Goal: Transaction & Acquisition: Purchase product/service

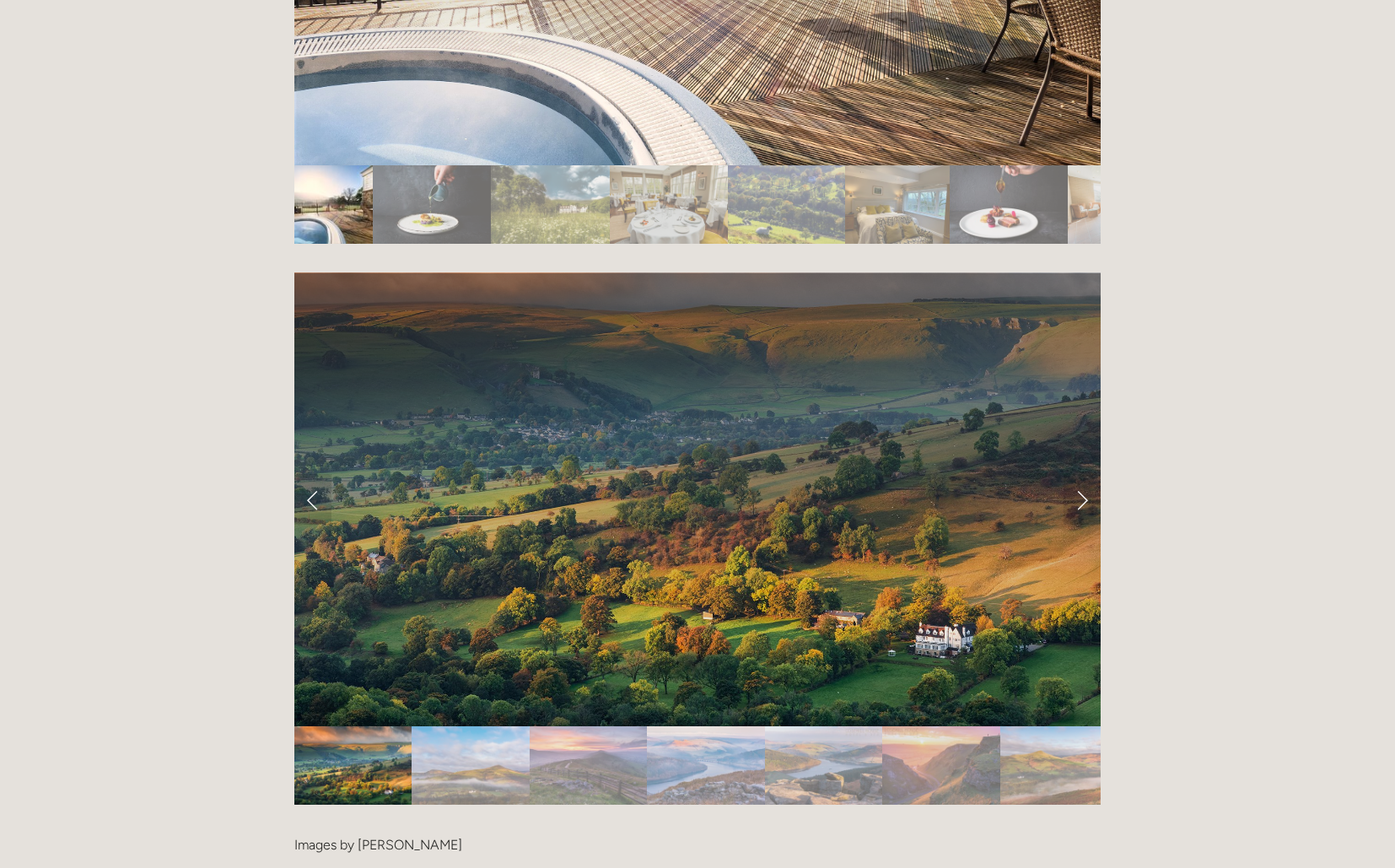
scroll to position [3376, 0]
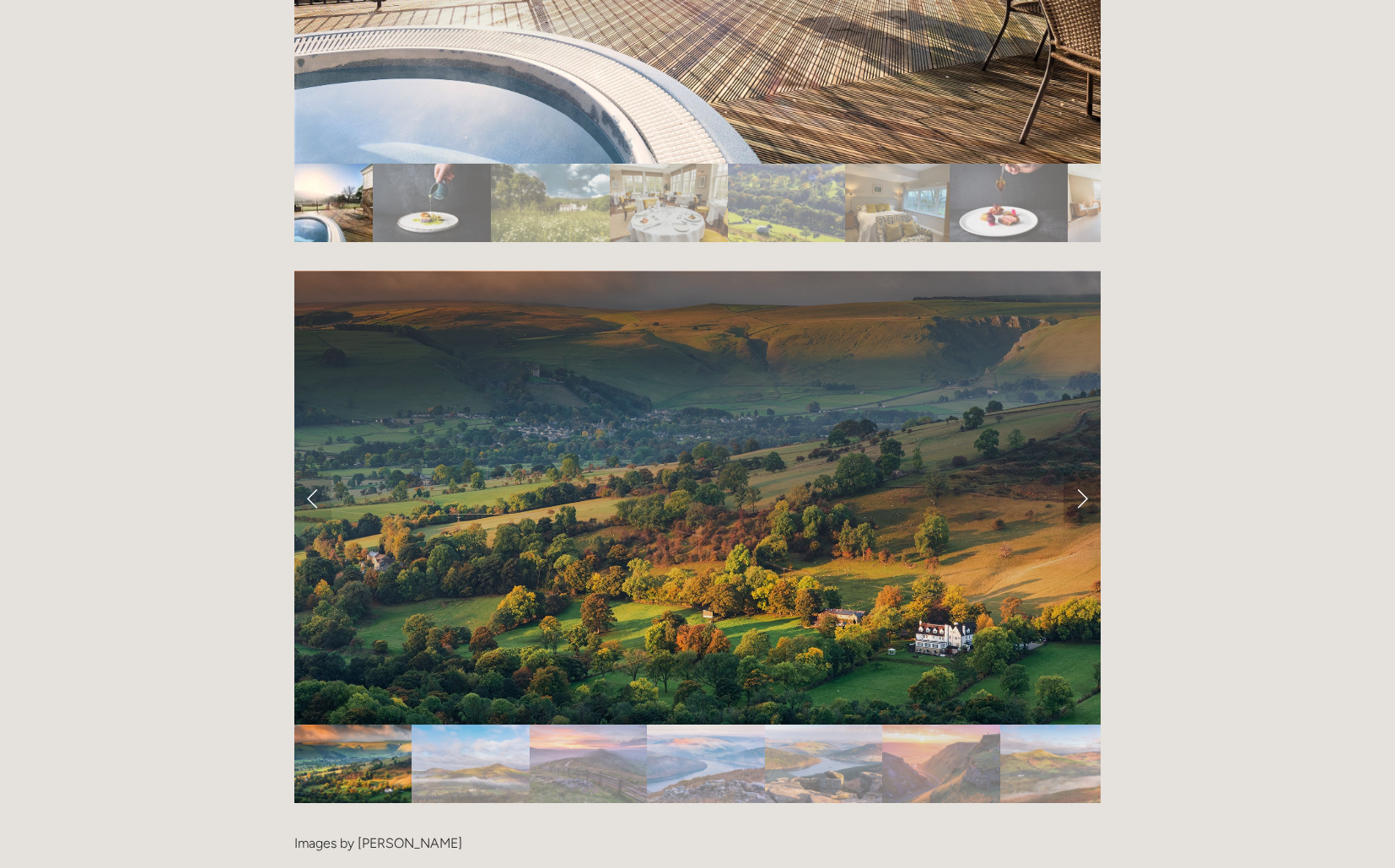
click at [1084, 472] on link "Next Slide" at bounding box center [1082, 497] width 37 height 51
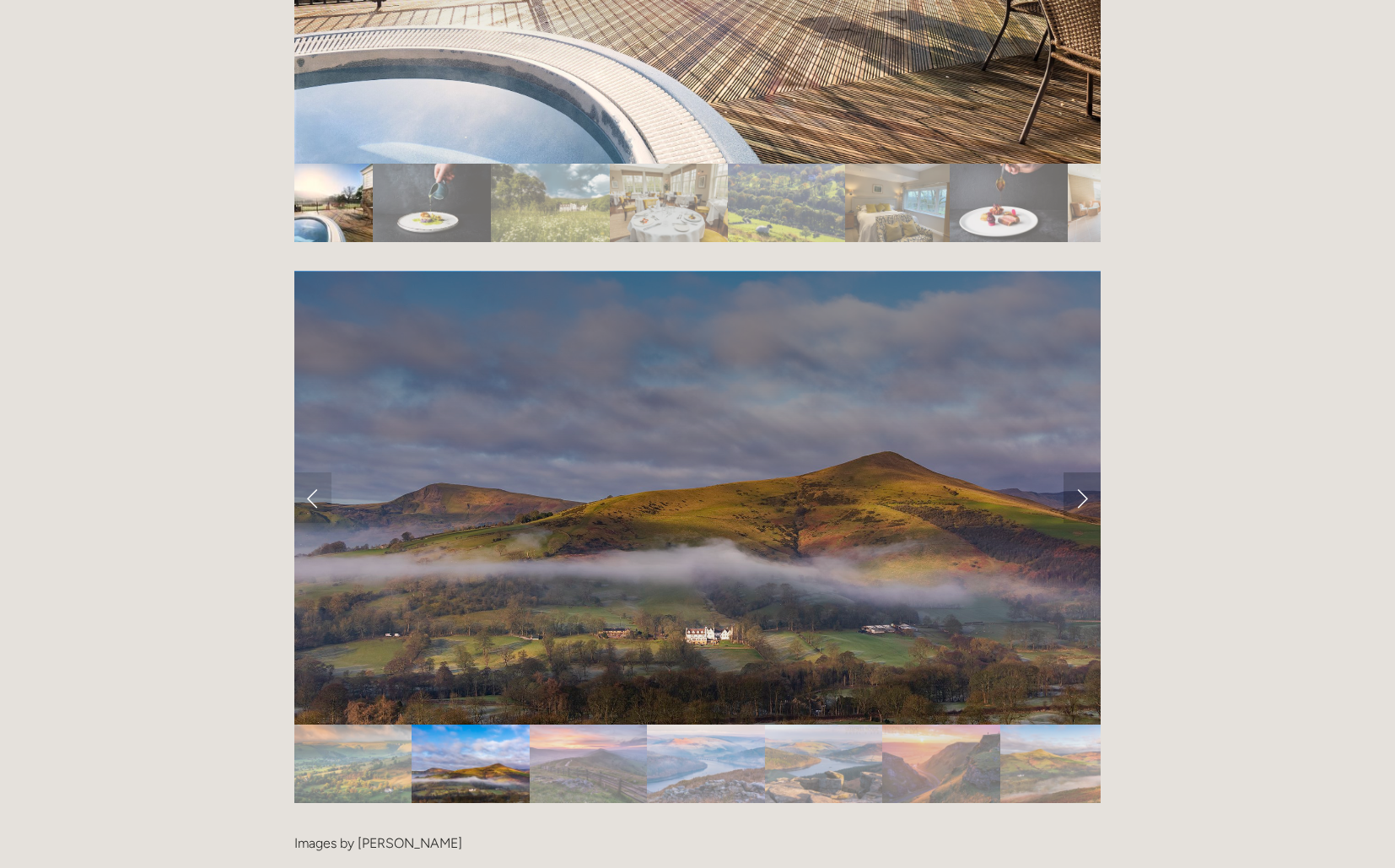
click at [1084, 472] on link "Next Slide" at bounding box center [1082, 497] width 37 height 51
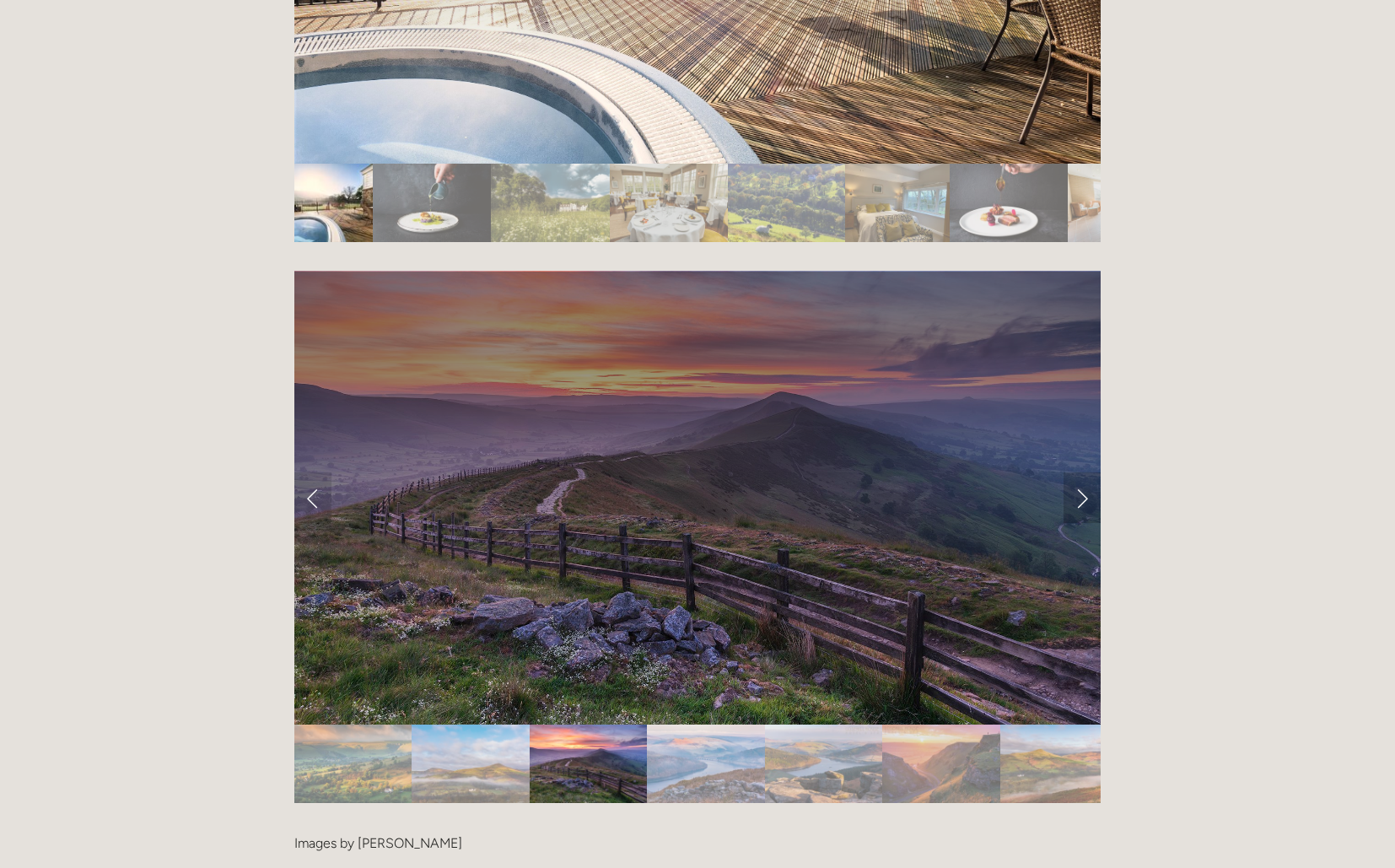
click at [1084, 472] on link "Next Slide" at bounding box center [1082, 497] width 37 height 51
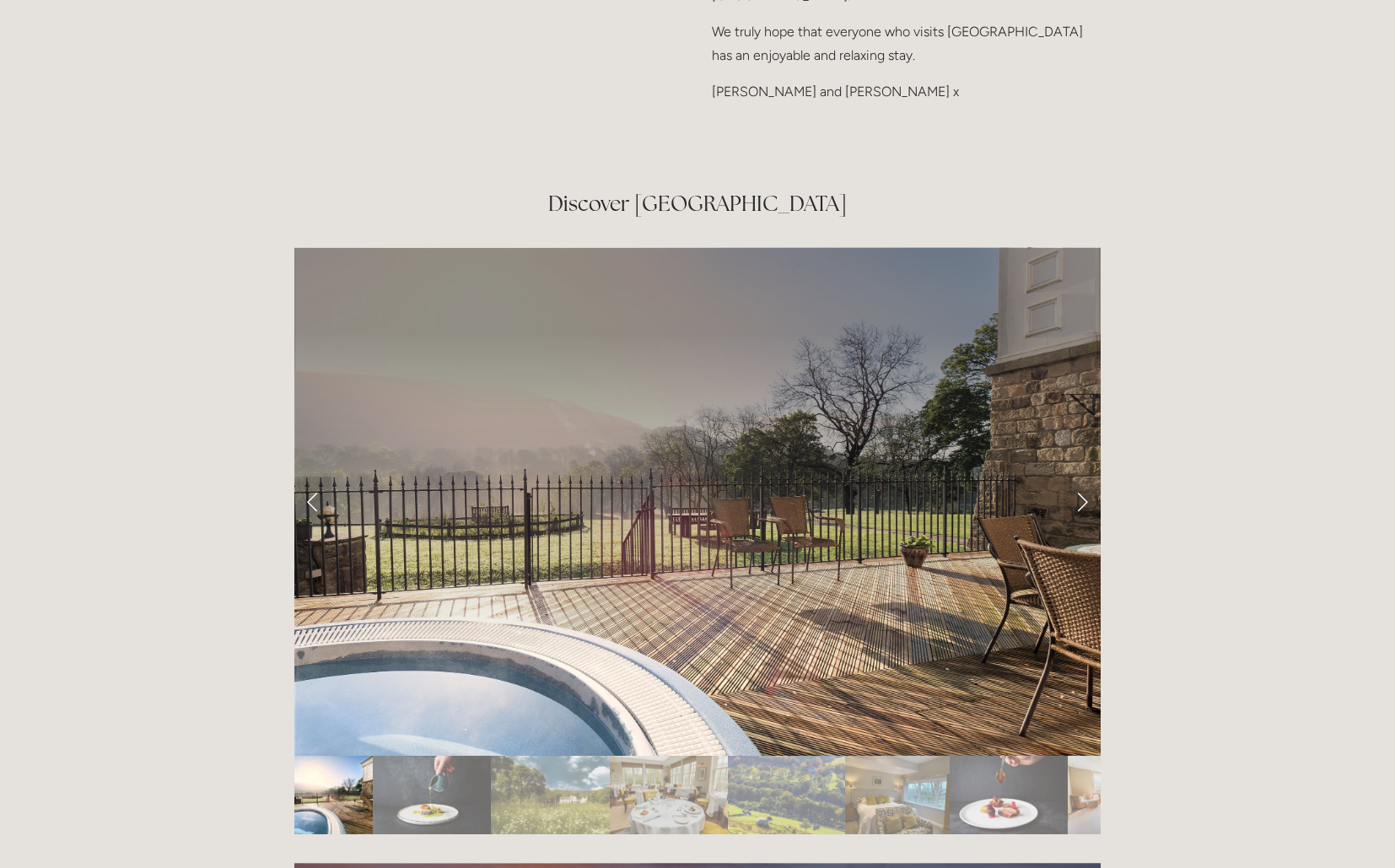
scroll to position [2782, 0]
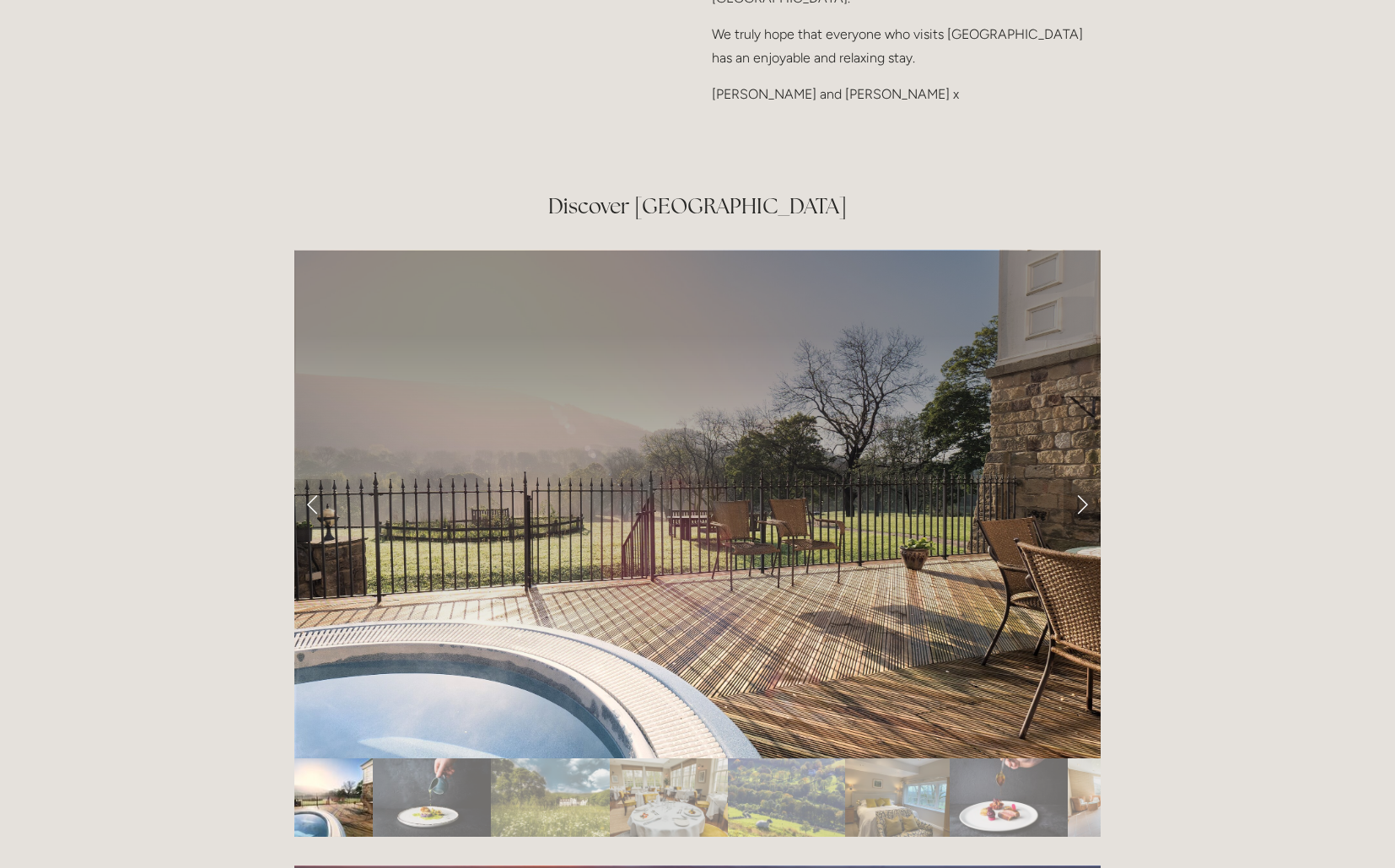
click at [1085, 479] on link "Next Slide" at bounding box center [1082, 504] width 37 height 51
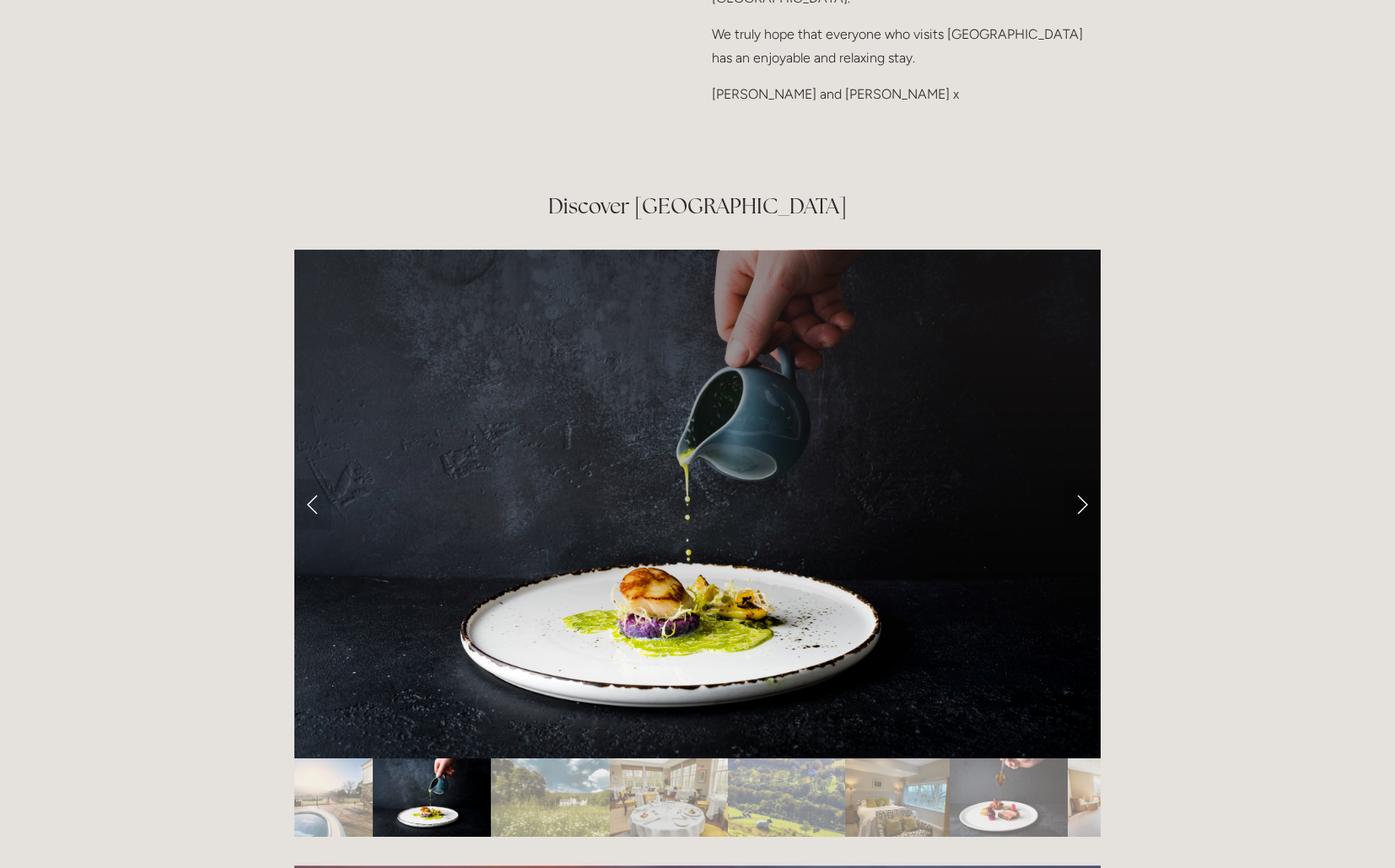
click at [1085, 479] on link "Next Slide" at bounding box center [1082, 504] width 37 height 51
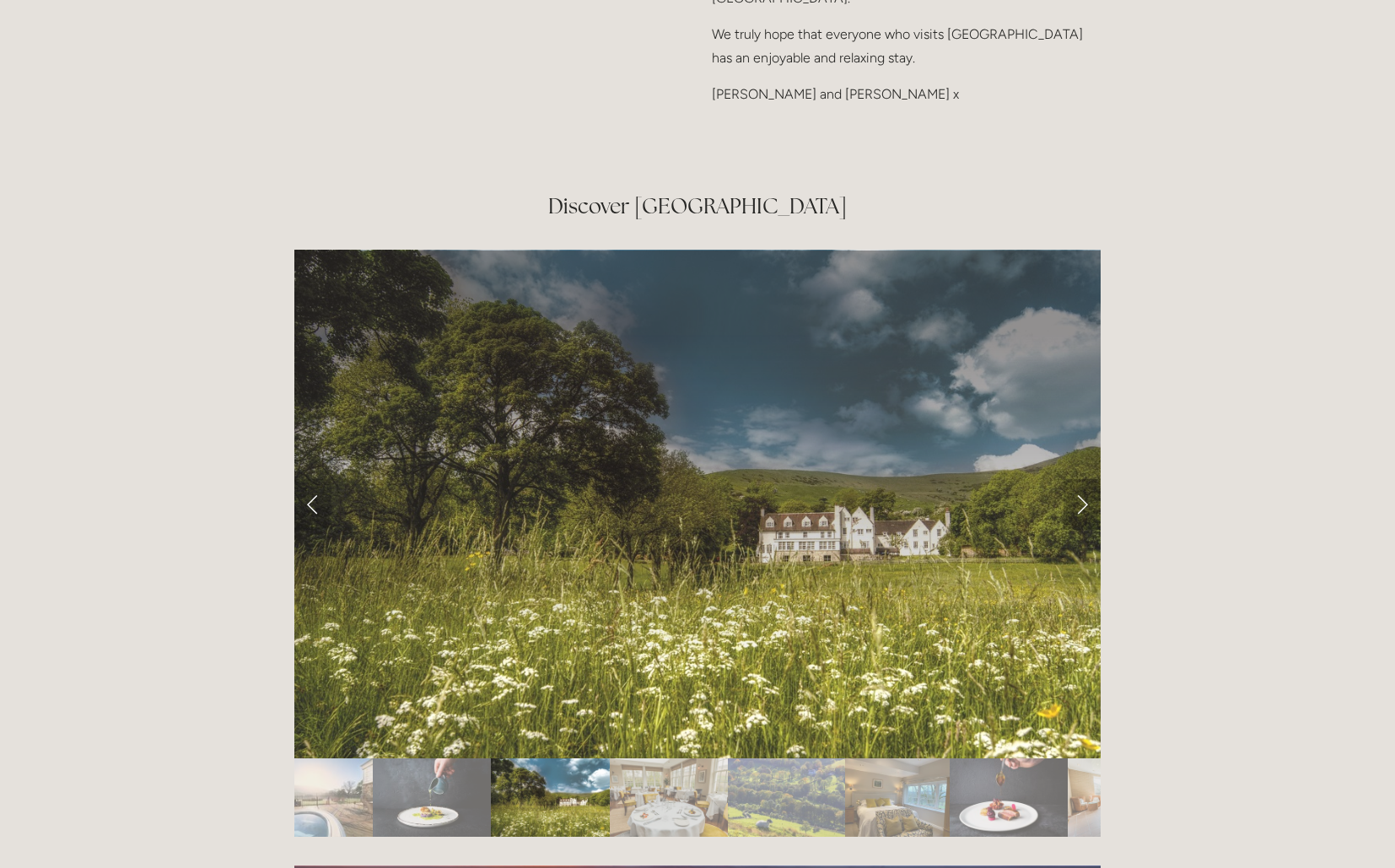
click at [1084, 479] on link "Next Slide" at bounding box center [1082, 504] width 37 height 51
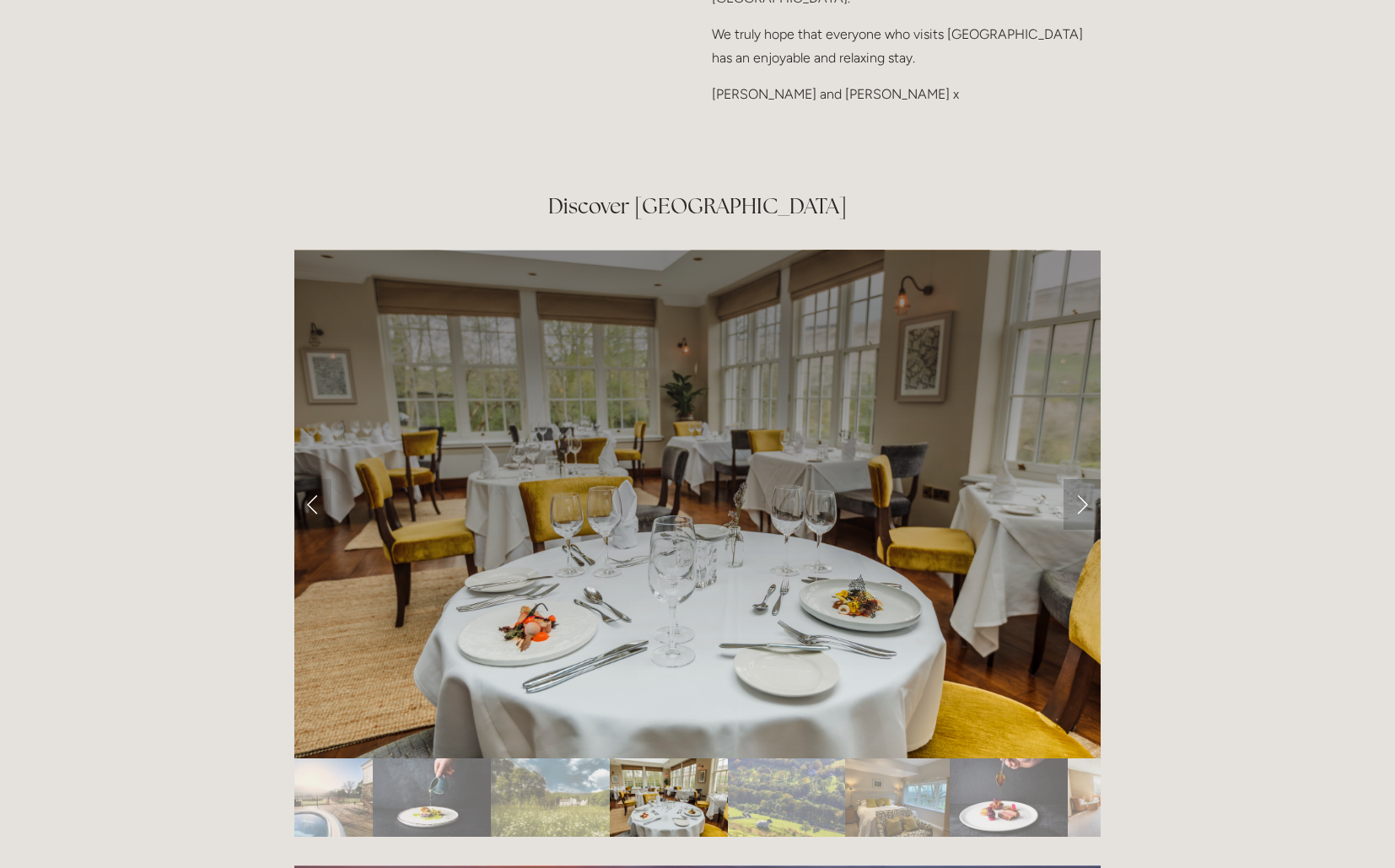
click at [1084, 479] on link "Next Slide" at bounding box center [1082, 504] width 37 height 51
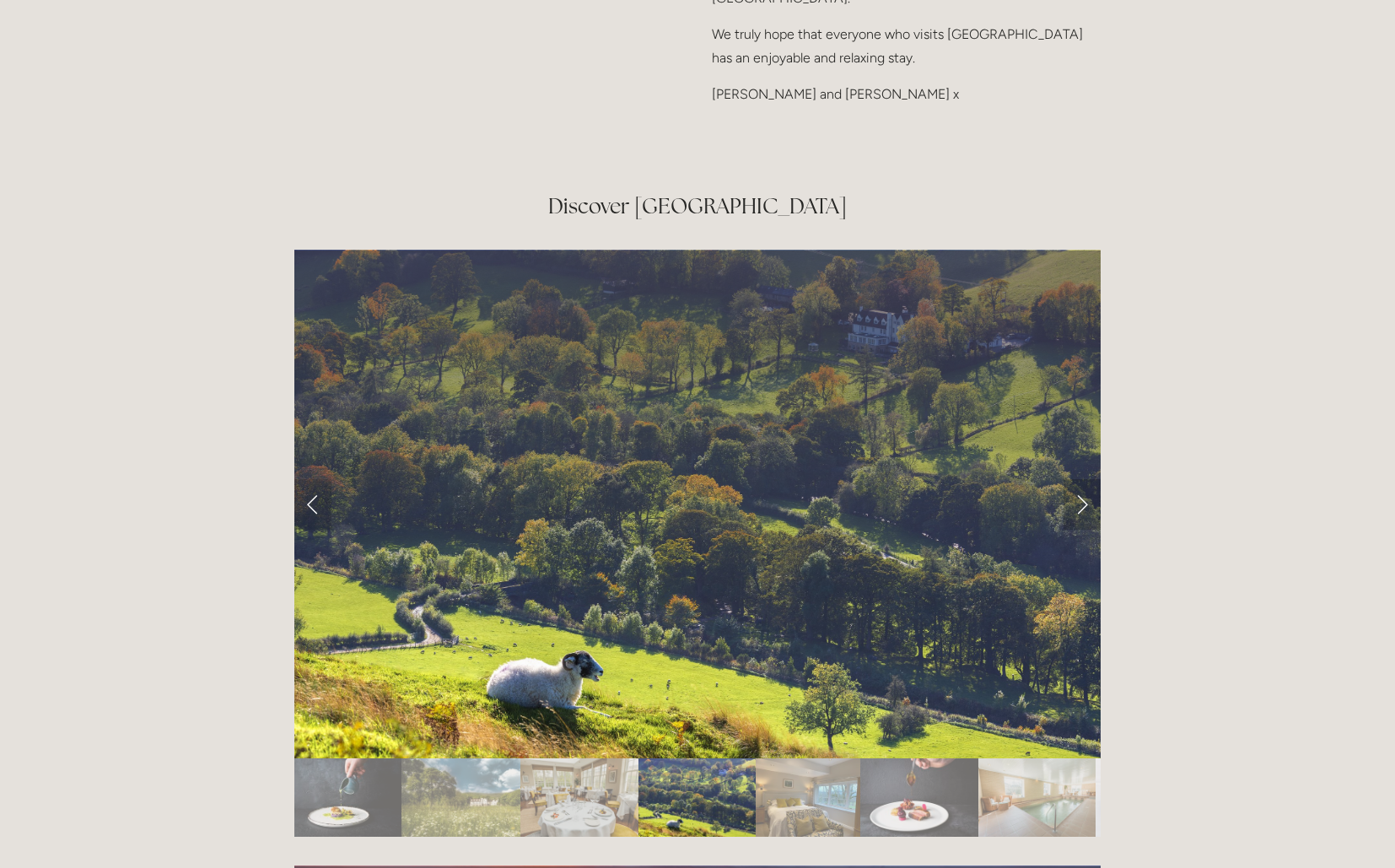
click at [1084, 479] on link "Next Slide" at bounding box center [1082, 504] width 37 height 51
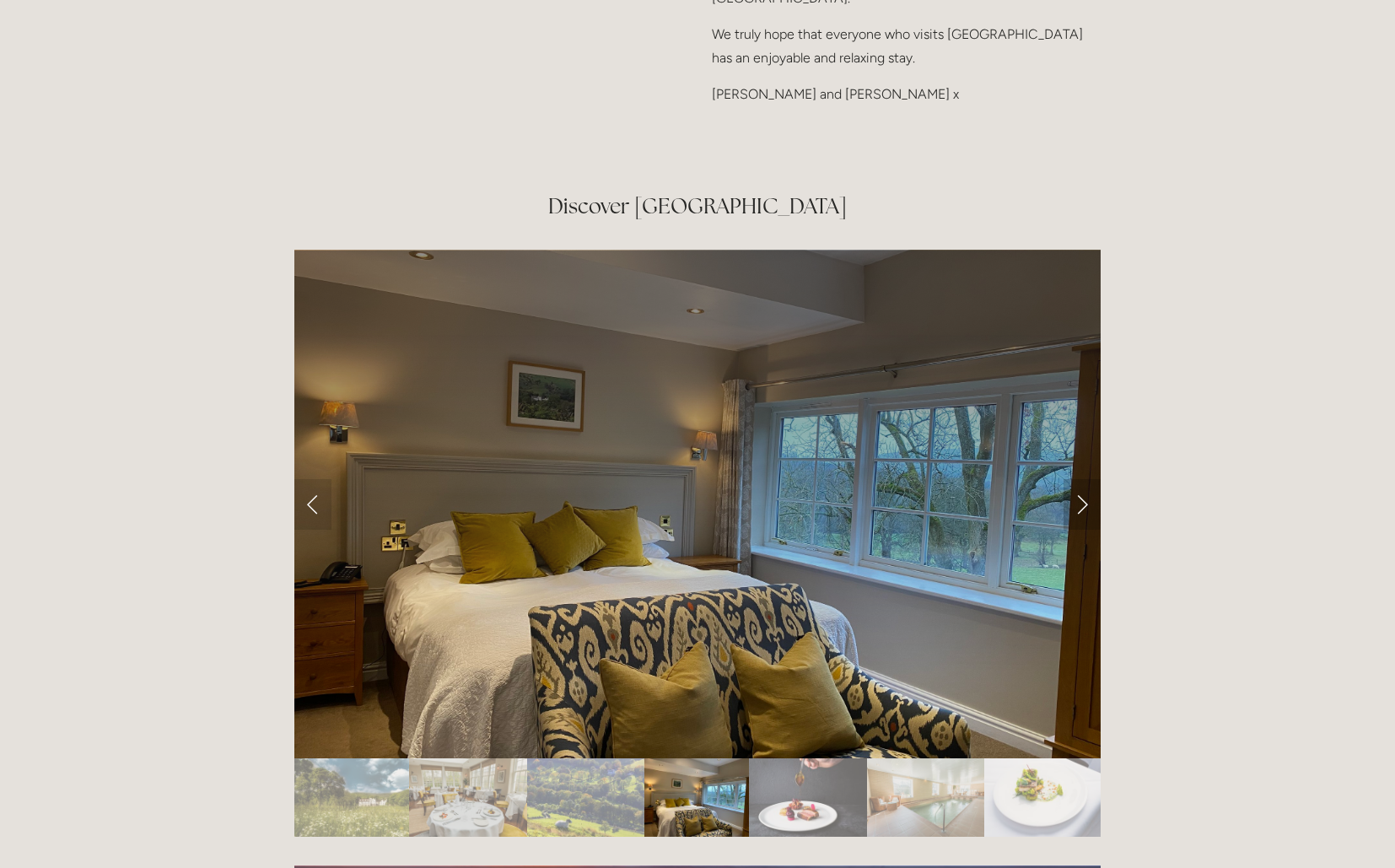
click at [1084, 479] on link "Next Slide" at bounding box center [1082, 504] width 37 height 51
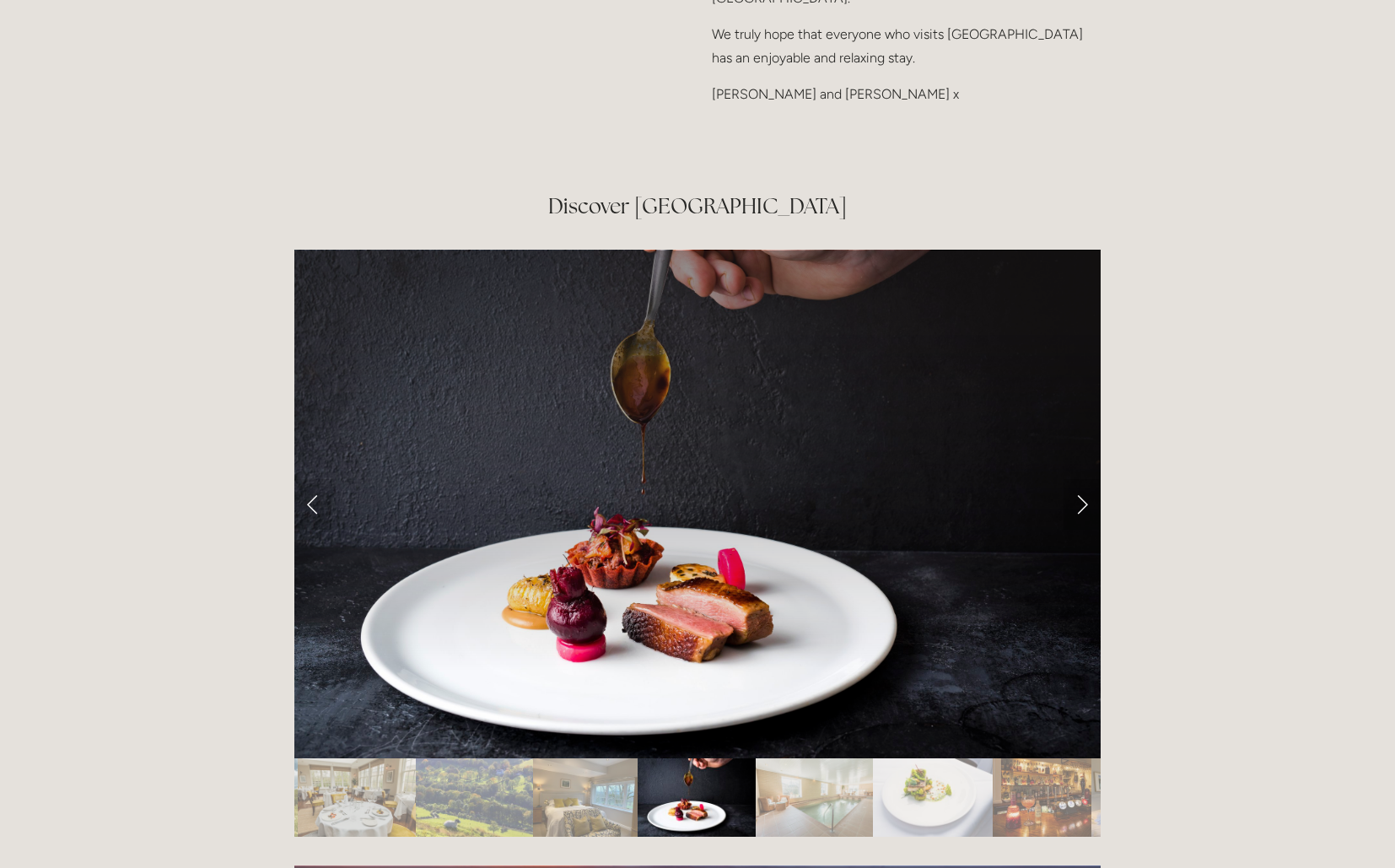
click at [1084, 479] on link "Next Slide" at bounding box center [1082, 504] width 37 height 51
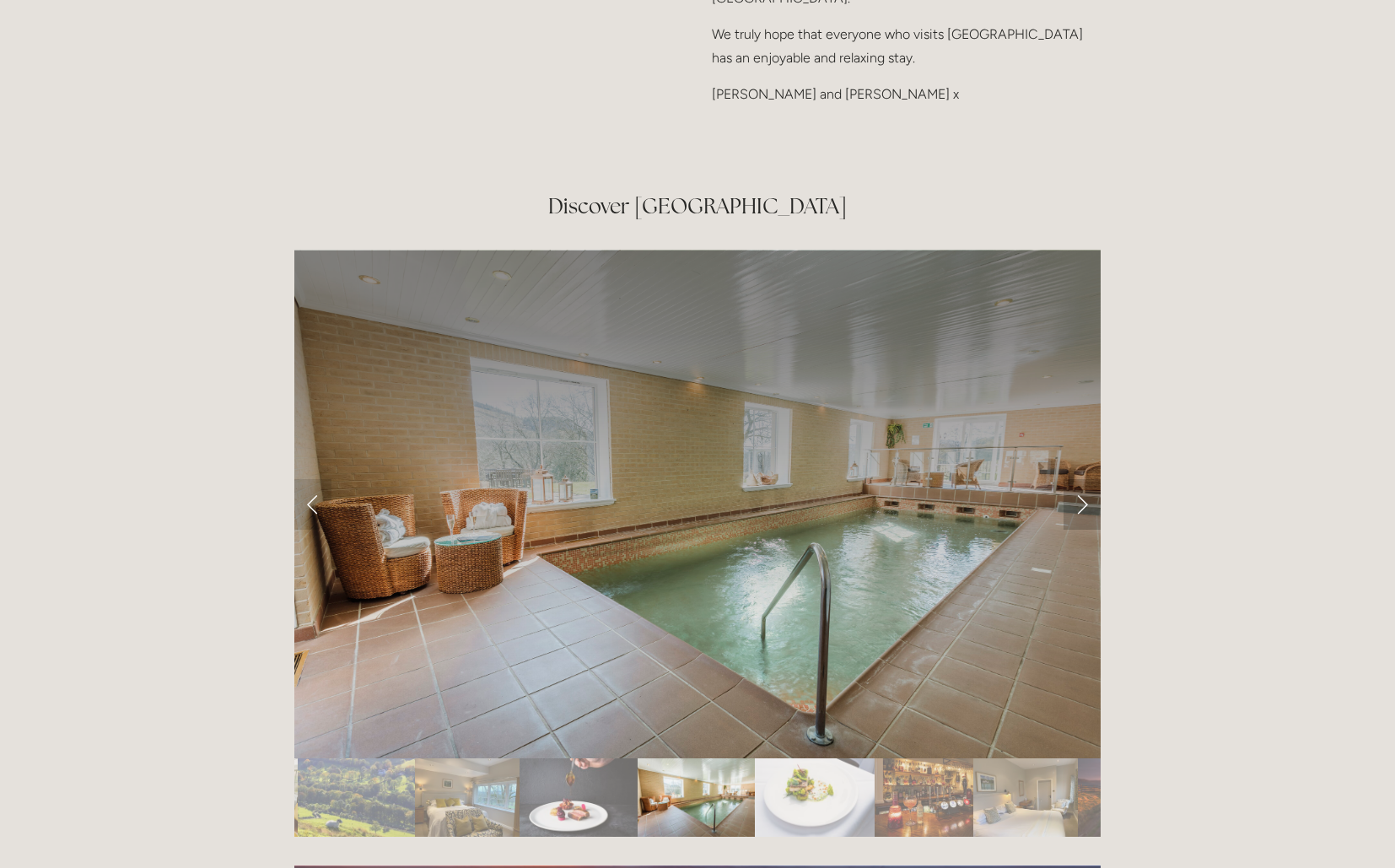
click at [1084, 479] on link "Next Slide" at bounding box center [1082, 504] width 37 height 51
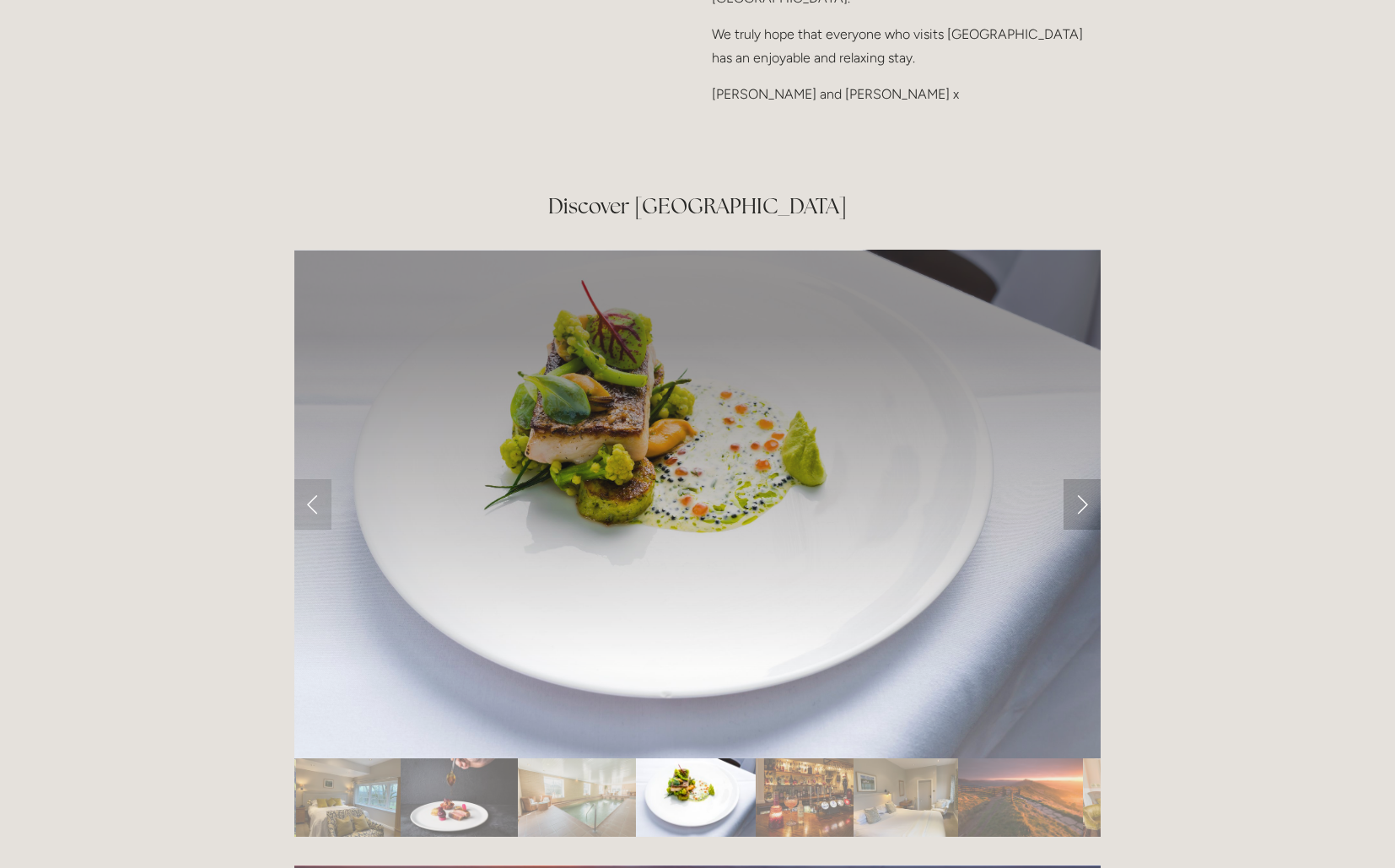
click at [1084, 479] on link "Next Slide" at bounding box center [1082, 504] width 37 height 51
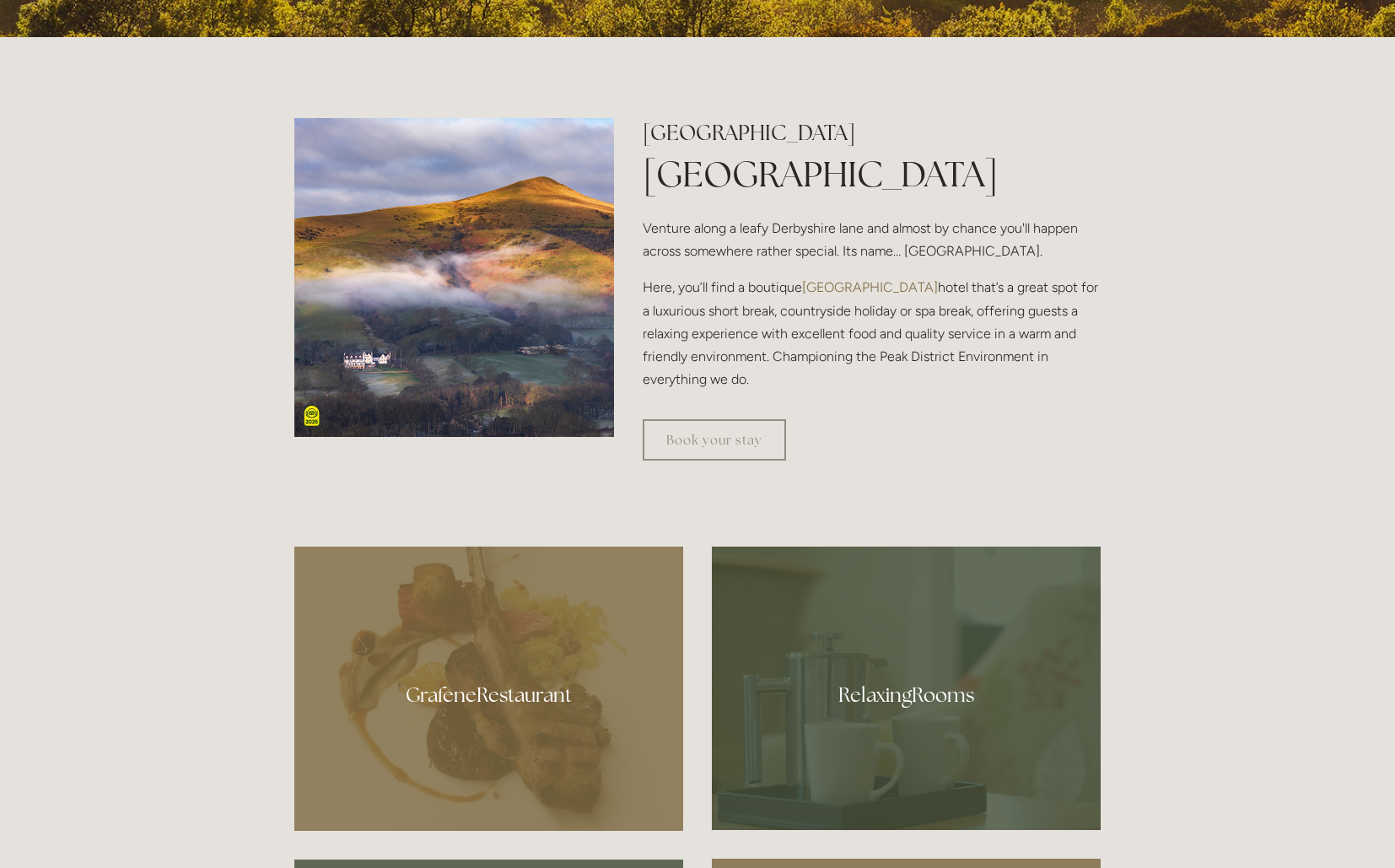
scroll to position [0, 0]
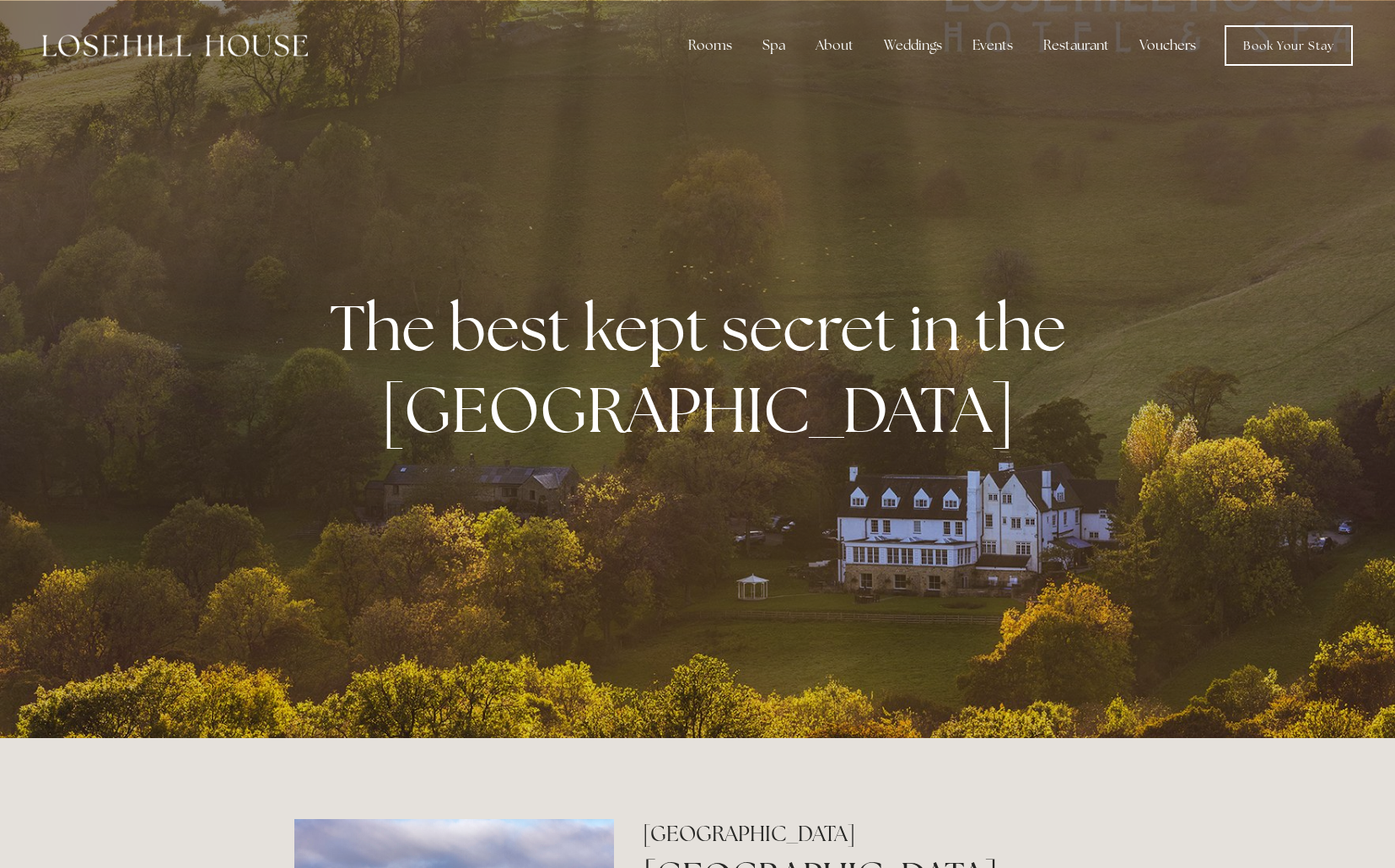
click at [1159, 43] on link "Vouchers" at bounding box center [1167, 45] width 83 height 33
